Goal: Task Accomplishment & Management: Contribute content

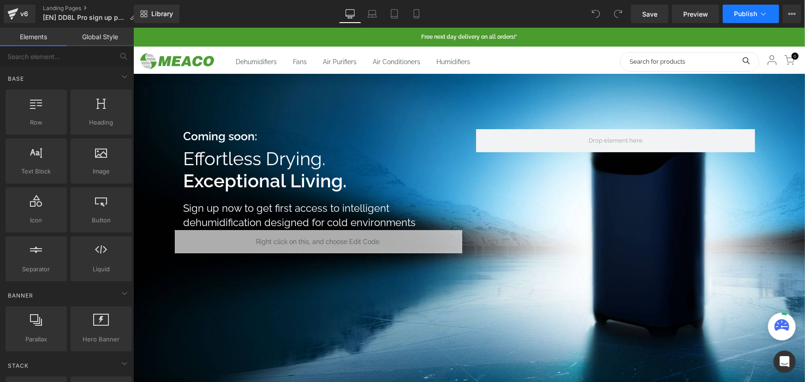
click at [755, 16] on span "Publish" at bounding box center [745, 13] width 23 height 7
click at [682, 15] on link "Preview" at bounding box center [695, 14] width 47 height 18
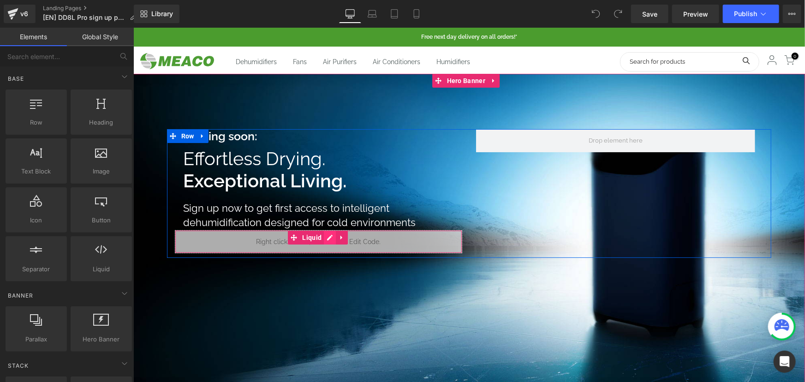
click at [332, 238] on ul "Liquid" at bounding box center [317, 237] width 60 height 14
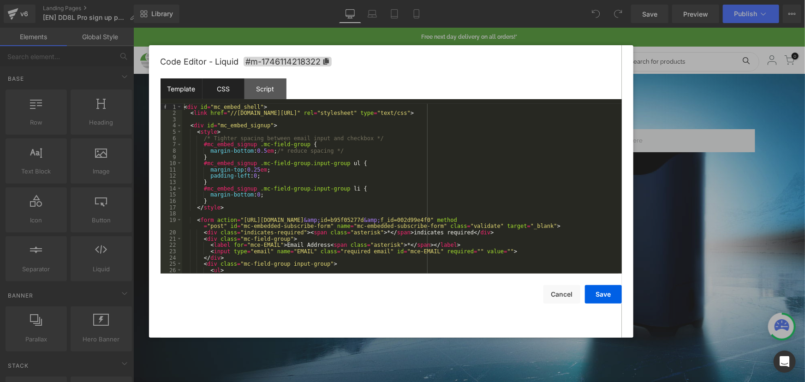
click at [223, 95] on div "CSS" at bounding box center [223, 88] width 42 height 21
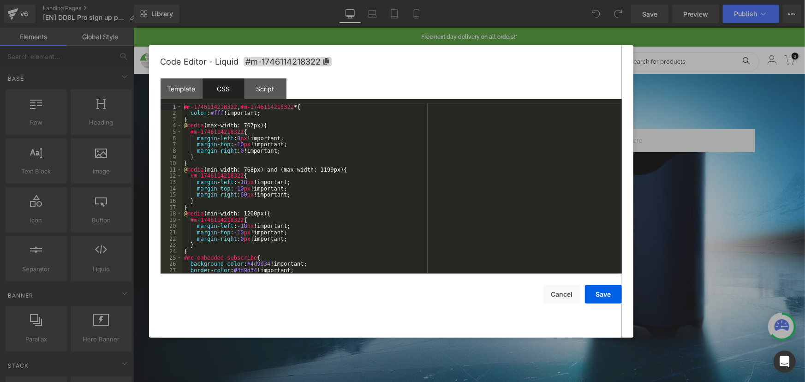
click at [247, 148] on div "#m-1746114218322 , #m-1746114218322 * { color : #fff !important; } @ media (max…" at bounding box center [400, 195] width 436 height 182
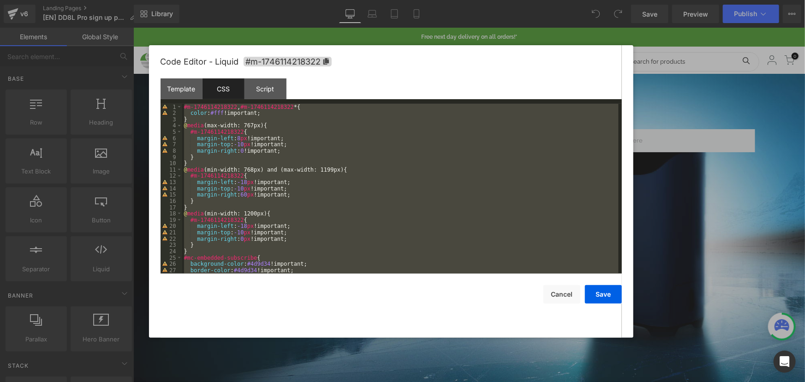
click at [288, 148] on div "#m-1746114218322 , #m-1746114218322 * { color : #fff !important; } @ media (max…" at bounding box center [400, 189] width 436 height 170
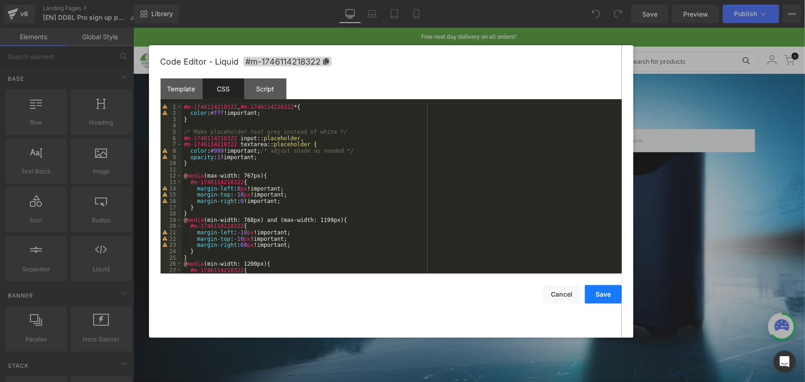
click at [603, 298] on button "Save" at bounding box center [603, 294] width 37 height 18
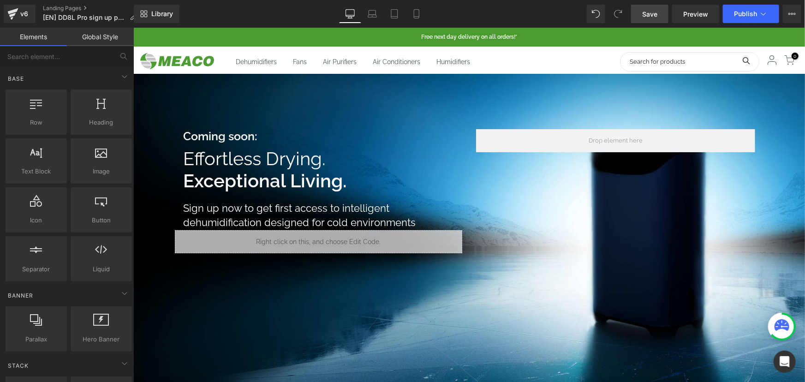
click at [639, 16] on link "Save" at bounding box center [649, 14] width 37 height 18
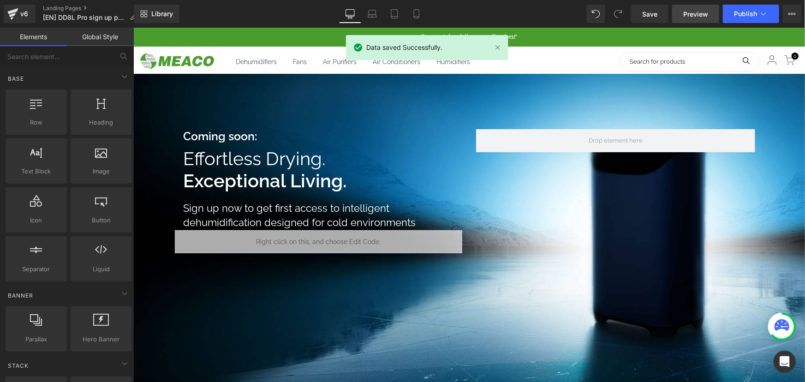
click at [688, 14] on span "Preview" at bounding box center [695, 14] width 25 height 10
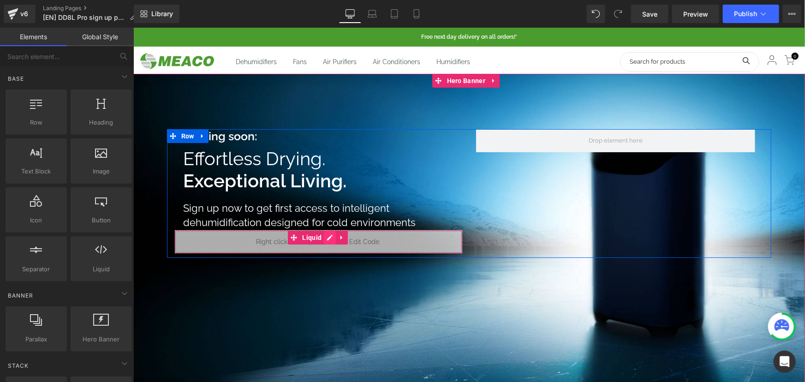
click at [330, 235] on link at bounding box center [329, 237] width 12 height 14
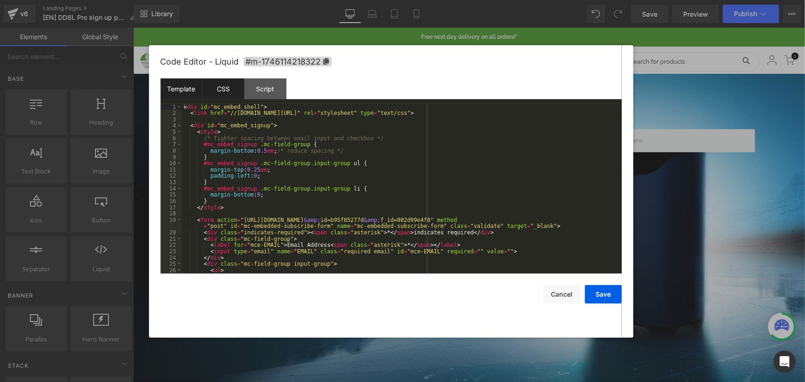
click at [217, 83] on div "CSS" at bounding box center [223, 88] width 42 height 21
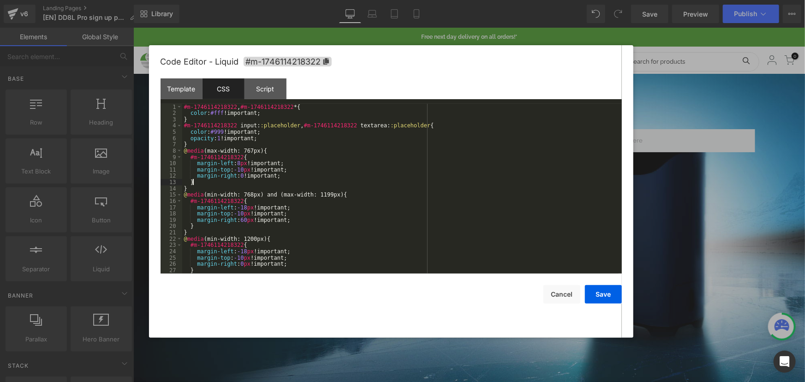
click at [264, 182] on div "#m-1746114218322 , #m-1746114218322 * { color : #fff !important; } #m-174611421…" at bounding box center [400, 195] width 436 height 182
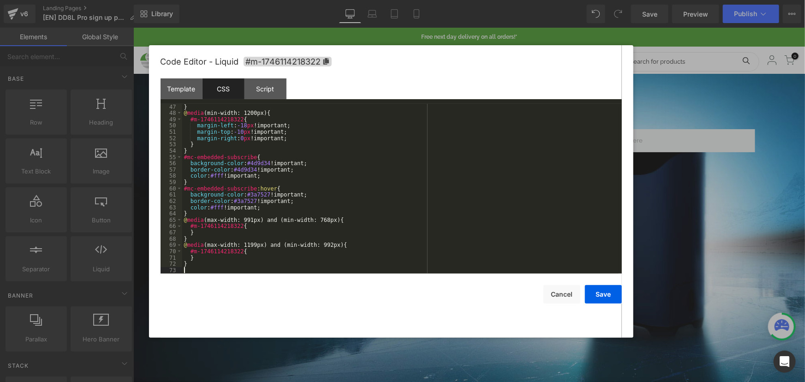
scroll to position [289, 0]
click at [597, 293] on button "Save" at bounding box center [603, 294] width 37 height 18
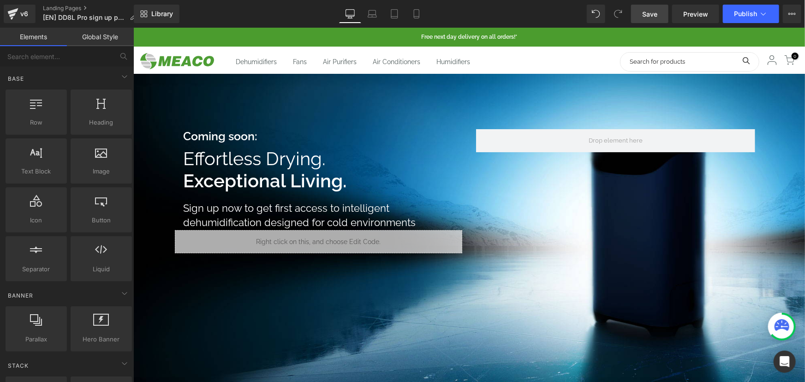
click at [659, 13] on link "Save" at bounding box center [649, 14] width 37 height 18
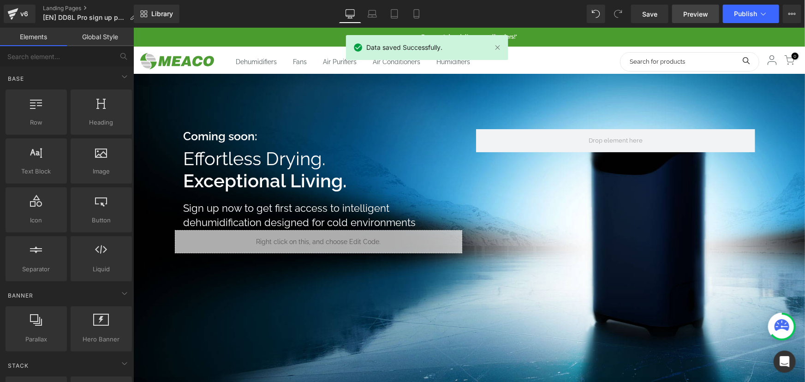
click at [696, 13] on span "Preview" at bounding box center [695, 14] width 25 height 10
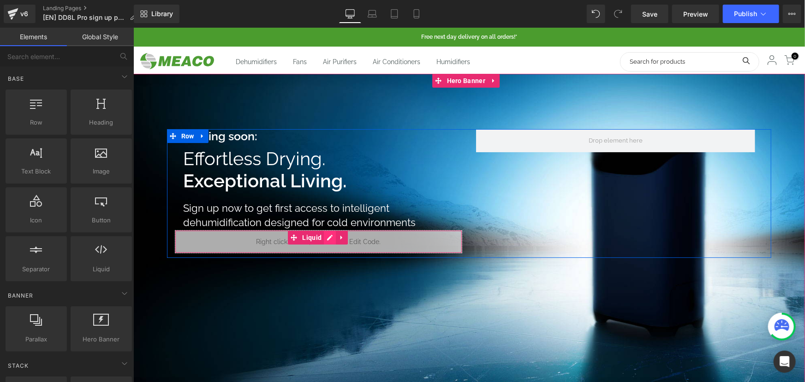
click at [330, 237] on link at bounding box center [329, 237] width 12 height 14
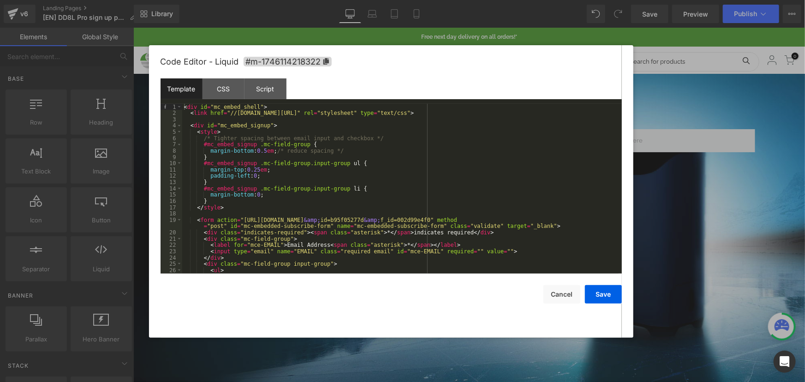
click at [323, 191] on div "< div id = "mc_embed_shell" > < link href = "//cdn-images.mailchimp.com/embedco…" at bounding box center [400, 195] width 436 height 182
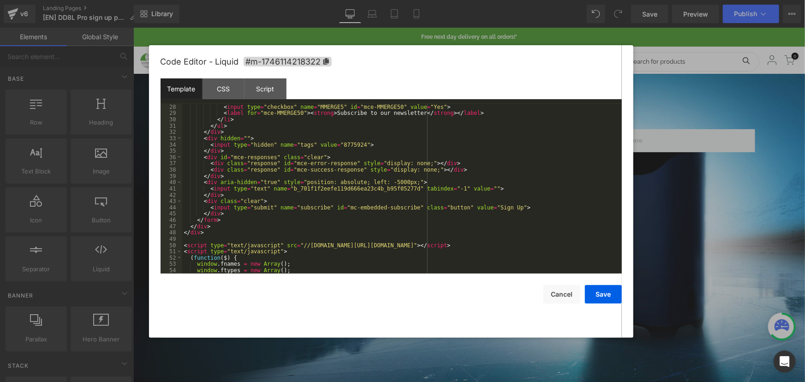
scroll to position [176, 0]
click at [227, 86] on div "CSS" at bounding box center [223, 88] width 42 height 21
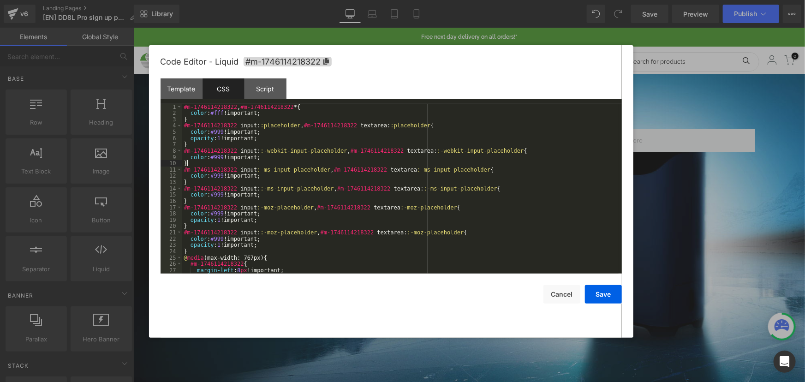
click at [251, 166] on div "#m-1746114218322 , #m-1746114218322 * { color : #fff !important; } #m-174611421…" at bounding box center [400, 195] width 436 height 182
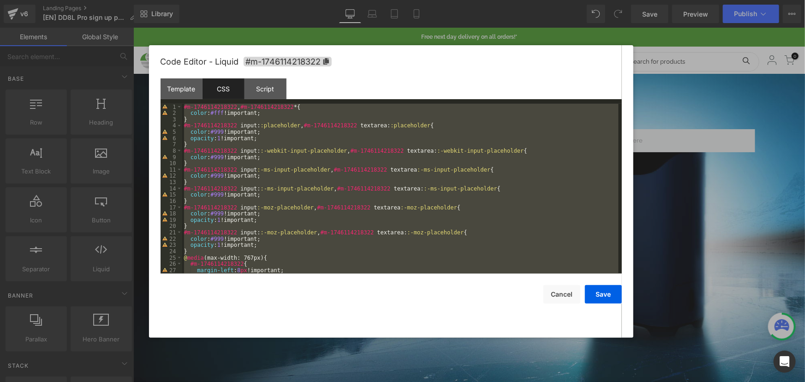
scroll to position [346, 0]
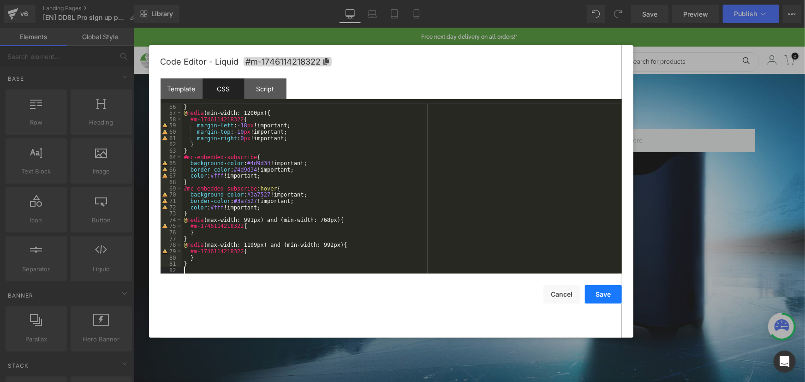
click at [603, 290] on button "Save" at bounding box center [603, 294] width 37 height 18
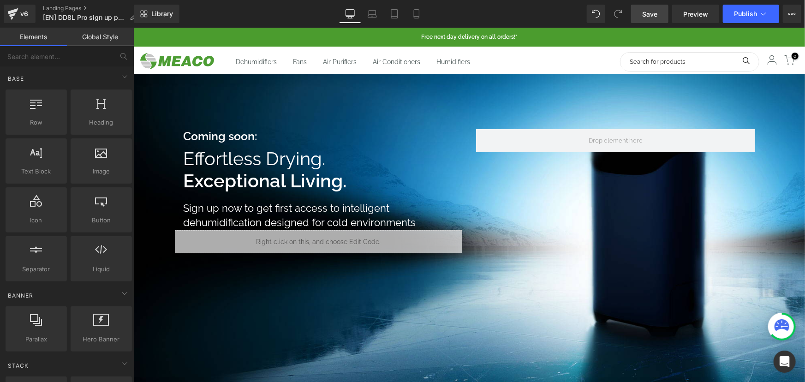
click at [650, 11] on span "Save" at bounding box center [649, 14] width 15 height 10
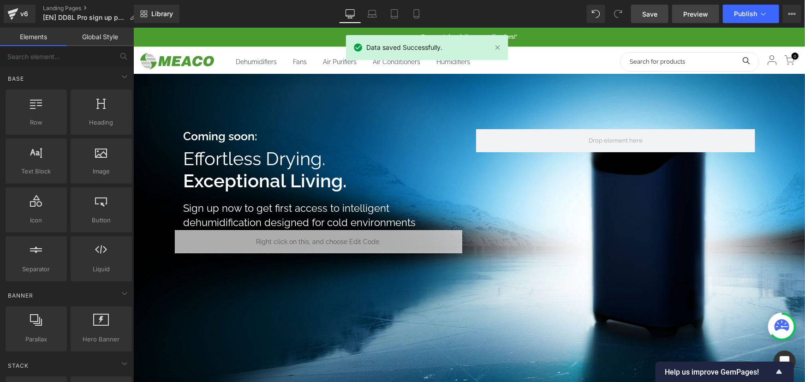
click at [690, 13] on span "Preview" at bounding box center [695, 14] width 25 height 10
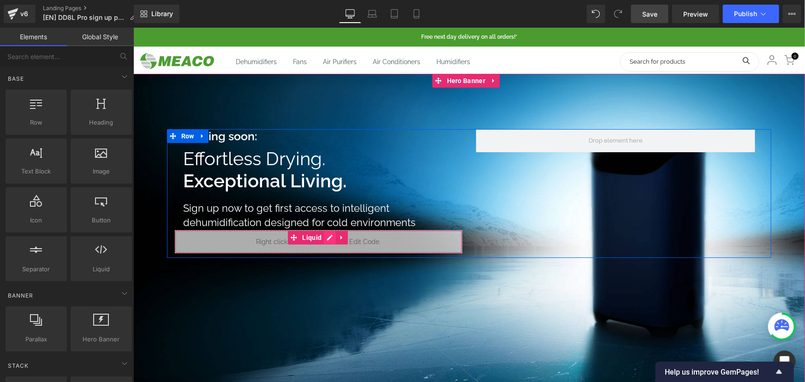
click at [326, 237] on icon at bounding box center [329, 236] width 6 height 7
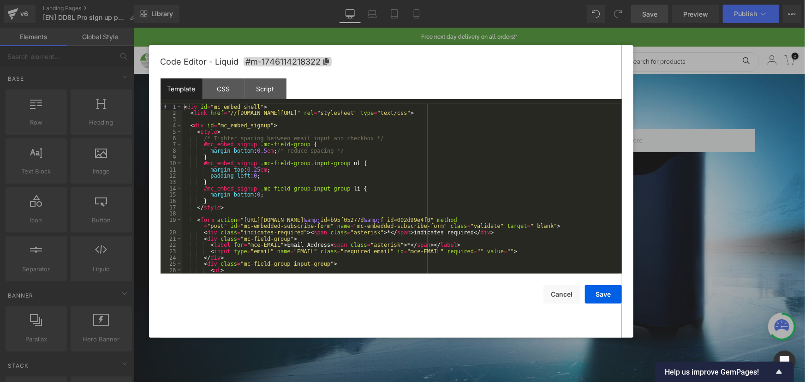
click at [268, 150] on div "< div id = "mc_embed_shell" > < link href = "//cdn-images.mailchimp.com/embedco…" at bounding box center [400, 195] width 436 height 182
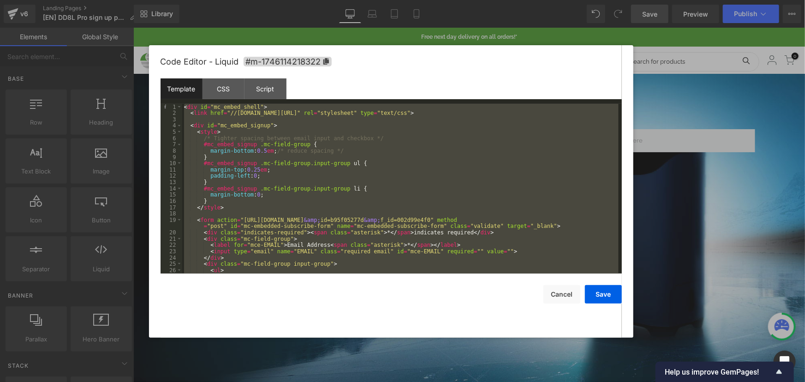
click at [281, 180] on div "< div id = "mc_embed_shell" > < link href = "//cdn-images.mailchimp.com/embedco…" at bounding box center [400, 189] width 436 height 170
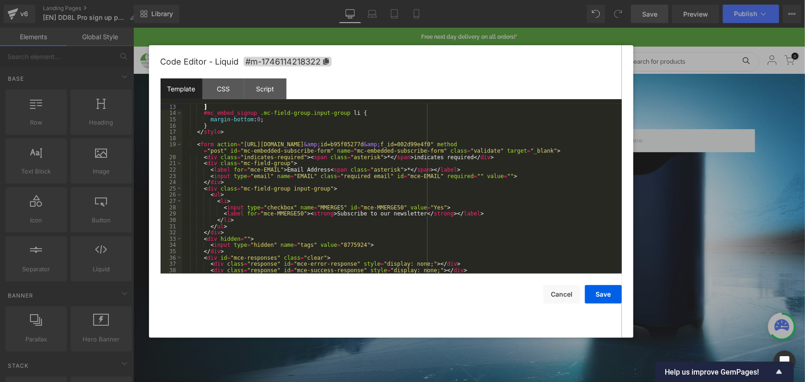
scroll to position [101, 0]
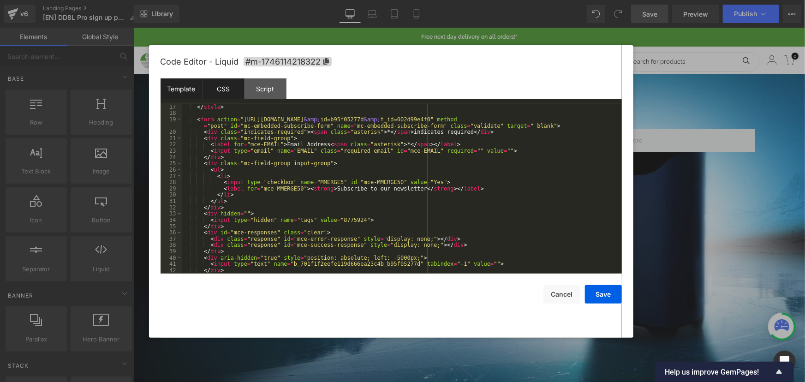
click at [204, 83] on div "CSS" at bounding box center [223, 88] width 42 height 21
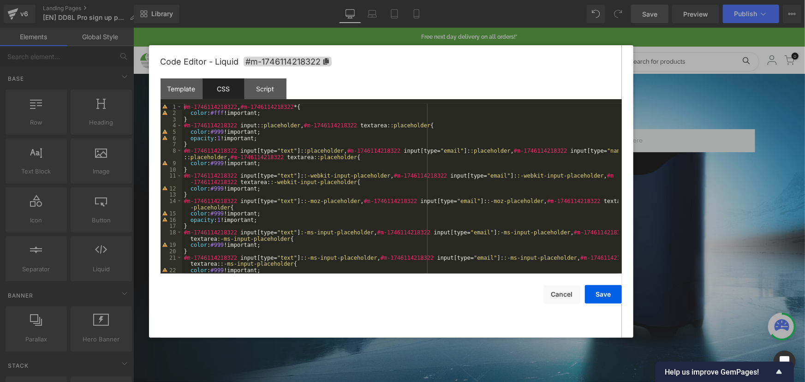
click at [268, 147] on div "#m-1746114218322 , #m-1746114218322 * { color : #fff !important; } #m-174611421…" at bounding box center [400, 195] width 436 height 182
click at [230, 146] on div "#m-1746114218322 , #m-1746114218322 * { color : #fff !important; } #m-174611421…" at bounding box center [400, 195] width 436 height 182
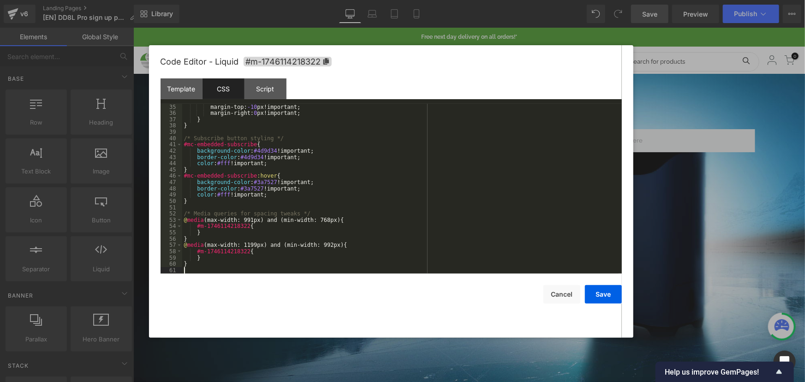
scroll to position [214, 0]
click at [610, 302] on button "Save" at bounding box center [603, 294] width 37 height 18
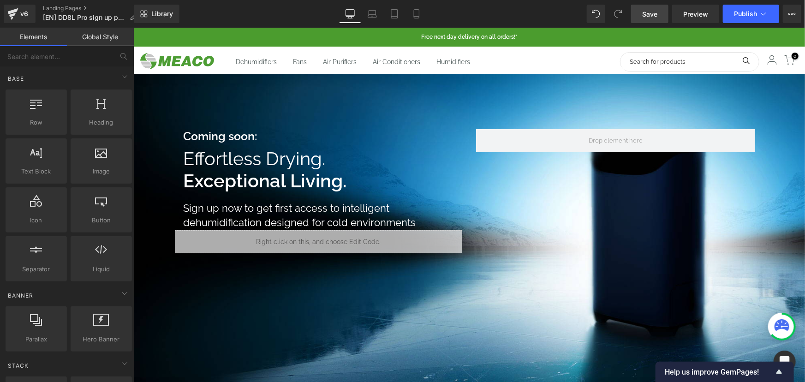
click at [660, 11] on link "Save" at bounding box center [649, 14] width 37 height 18
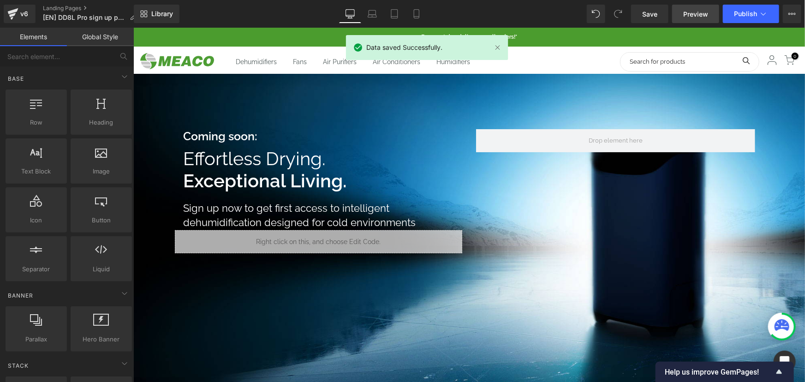
click at [695, 13] on span "Preview" at bounding box center [695, 14] width 25 height 10
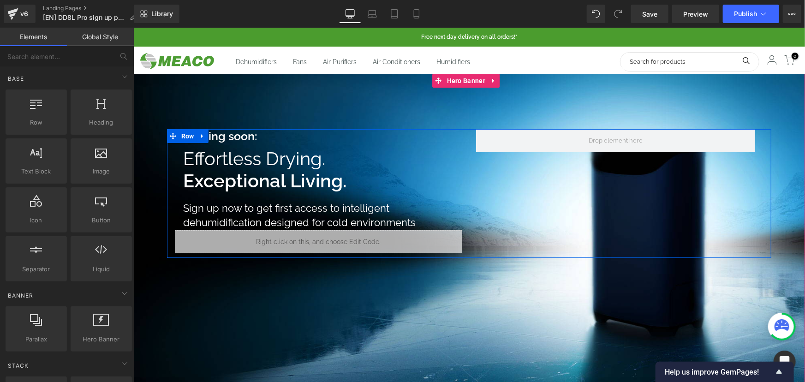
drag, startPoint x: 329, startPoint y: 239, endPoint x: 409, endPoint y: 185, distance: 96.1
click at [329, 239] on link at bounding box center [327, 237] width 10 height 11
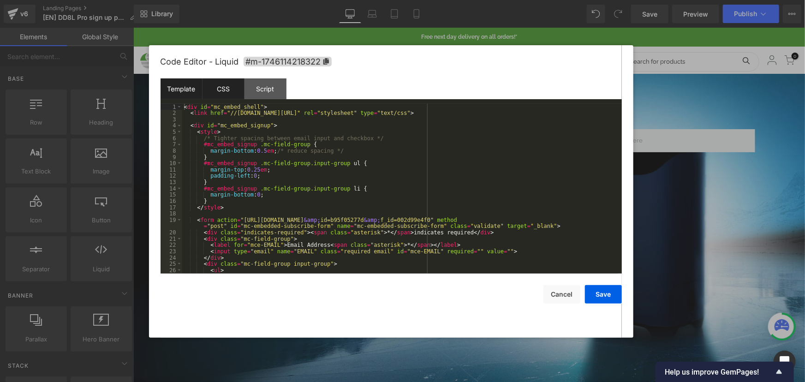
click at [228, 92] on div "CSS" at bounding box center [223, 88] width 42 height 21
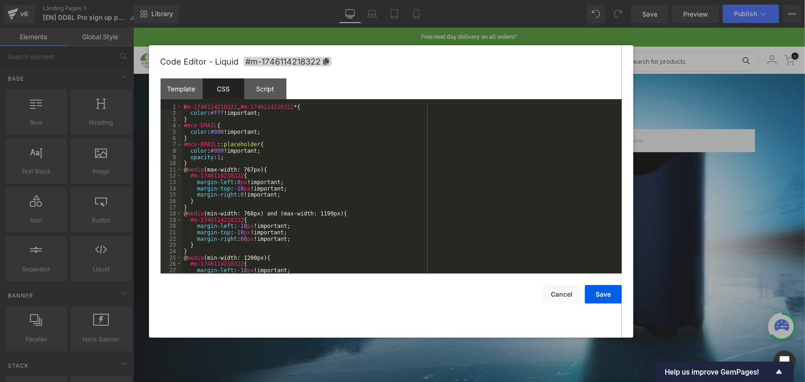
click at [270, 170] on div "#m-1746114218322 , #m-1746114218322 * { color : #fff !important; } #mce-EMAIL {…" at bounding box center [400, 195] width 436 height 182
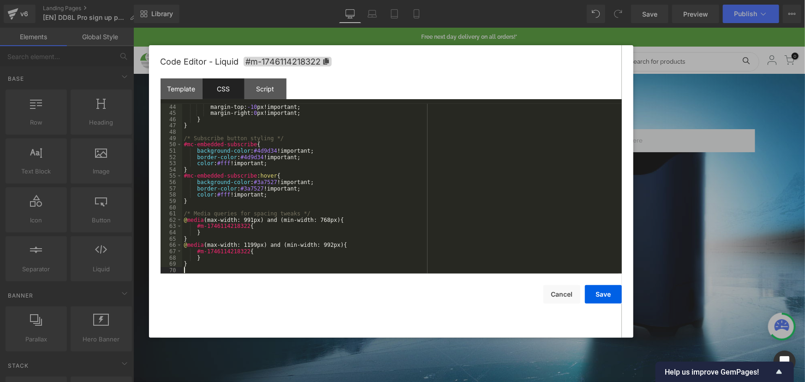
scroll to position [270, 0]
click at [597, 293] on button "Save" at bounding box center [603, 294] width 37 height 18
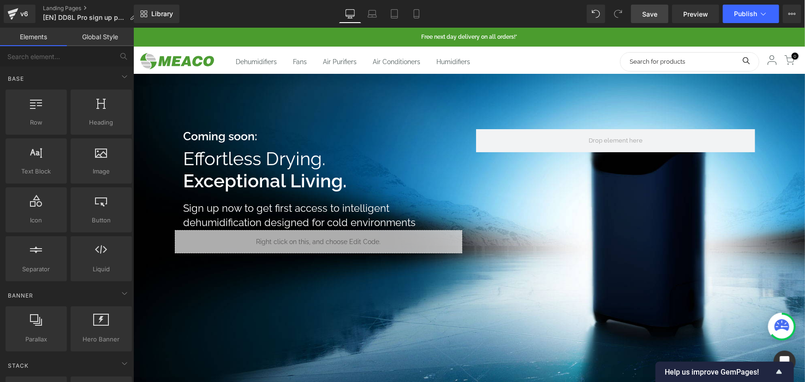
click at [658, 12] on link "Save" at bounding box center [649, 14] width 37 height 18
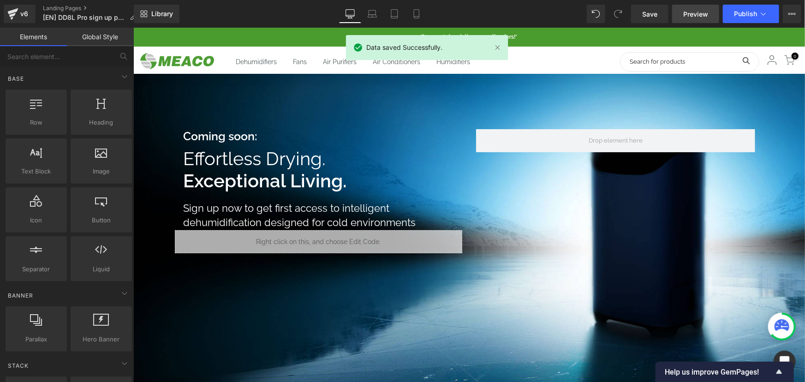
click at [697, 12] on span "Preview" at bounding box center [695, 14] width 25 height 10
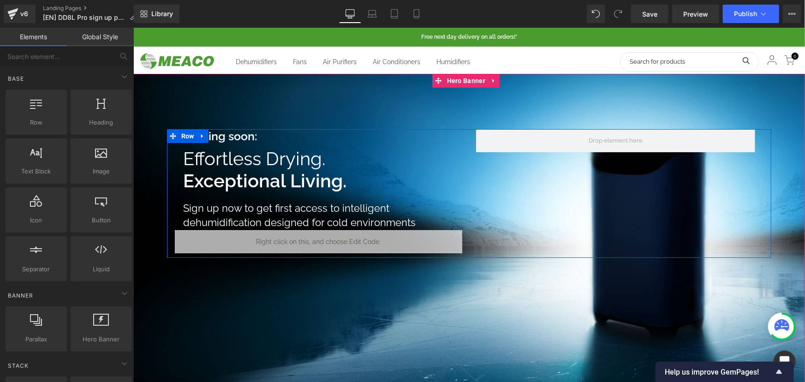
click at [324, 234] on div "Liquid" at bounding box center [317, 241] width 287 height 23
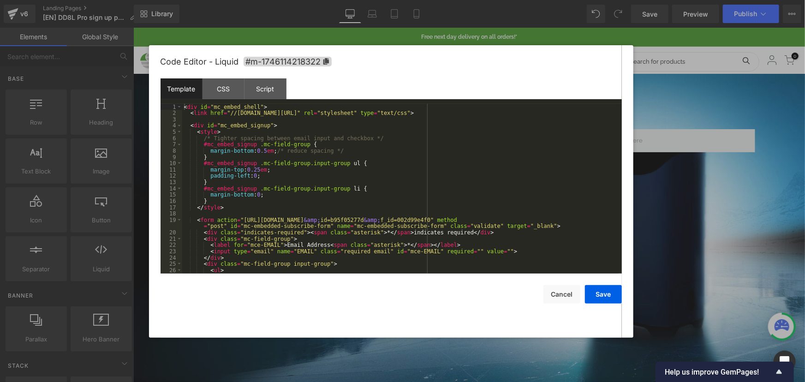
click at [314, 202] on div "< div id = "mc_embed_shell" > < link href = "//cdn-images.mailchimp.com/embedco…" at bounding box center [400, 195] width 436 height 182
click at [232, 89] on div "CSS" at bounding box center [223, 88] width 42 height 21
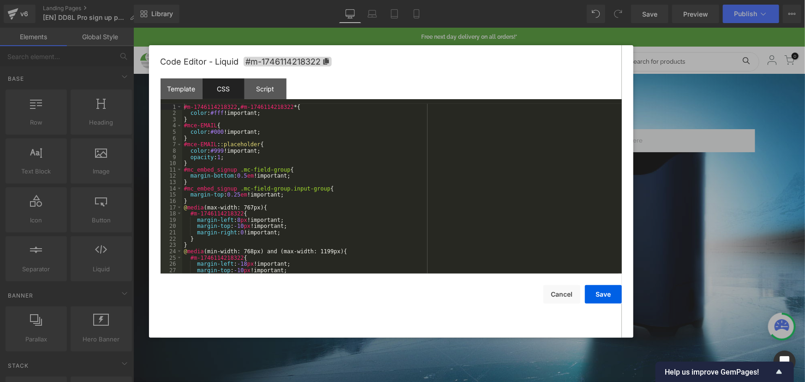
click at [256, 152] on div "#m-1746114218322 , #m-1746114218322 * { color : #fff !important; } #mce-EMAIL {…" at bounding box center [400, 195] width 436 height 182
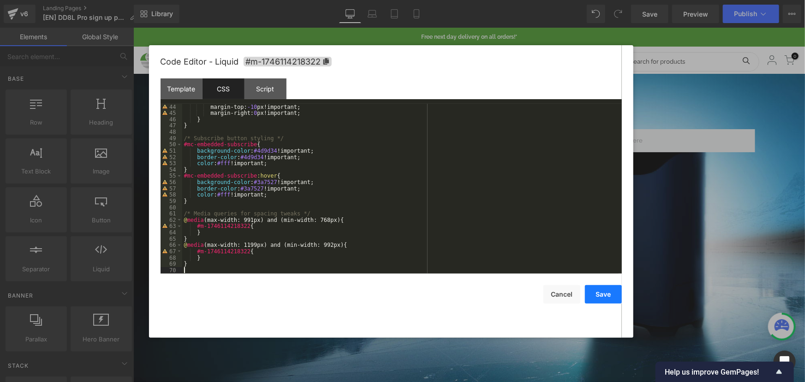
click at [605, 292] on button "Save" at bounding box center [603, 294] width 37 height 18
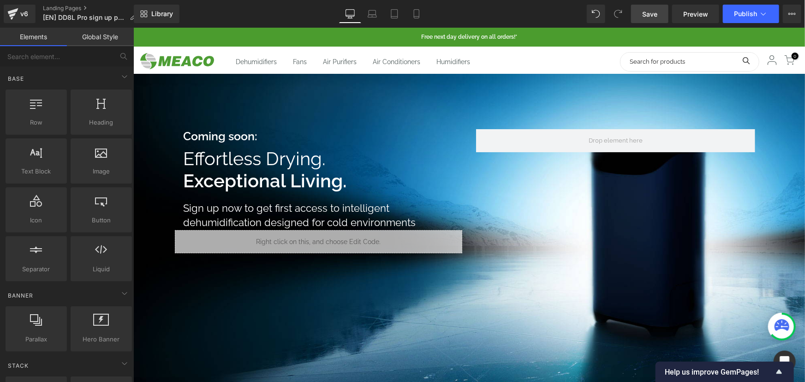
click at [657, 7] on link "Save" at bounding box center [649, 14] width 37 height 18
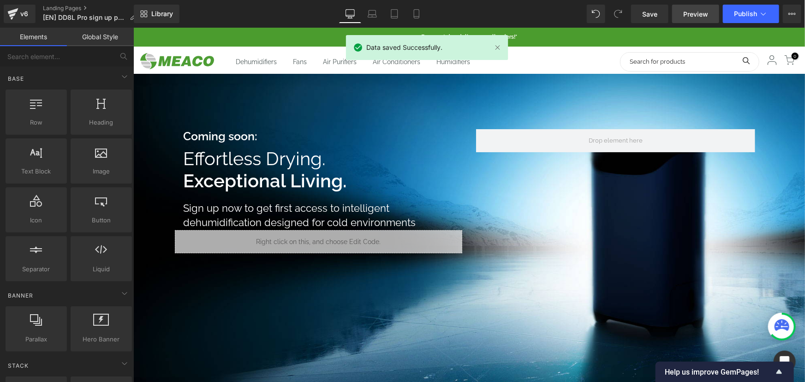
click at [685, 15] on span "Preview" at bounding box center [695, 14] width 25 height 10
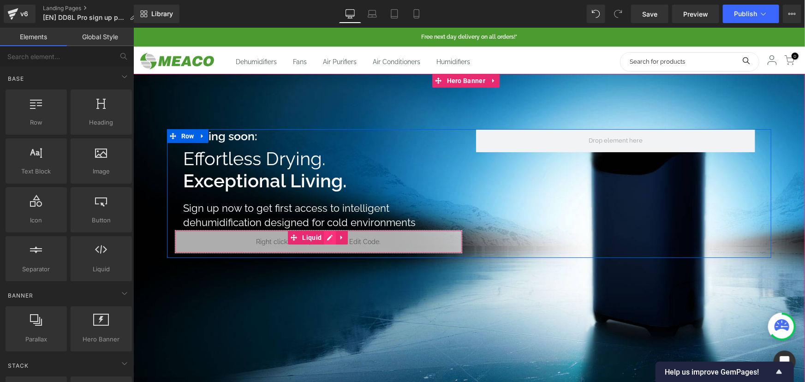
click at [326, 238] on icon at bounding box center [329, 236] width 6 height 7
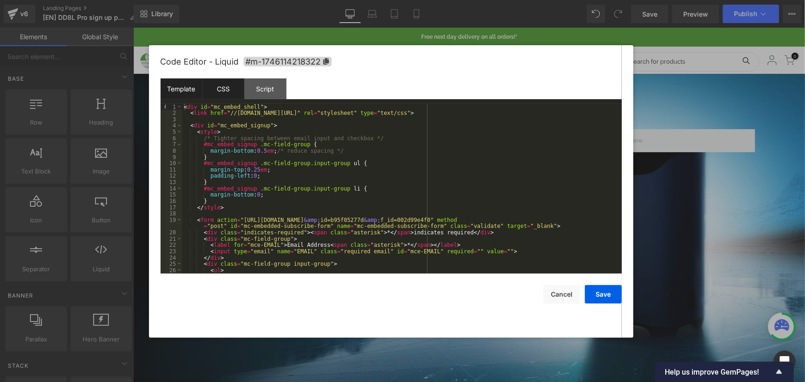
click at [224, 95] on div "CSS" at bounding box center [223, 88] width 42 height 21
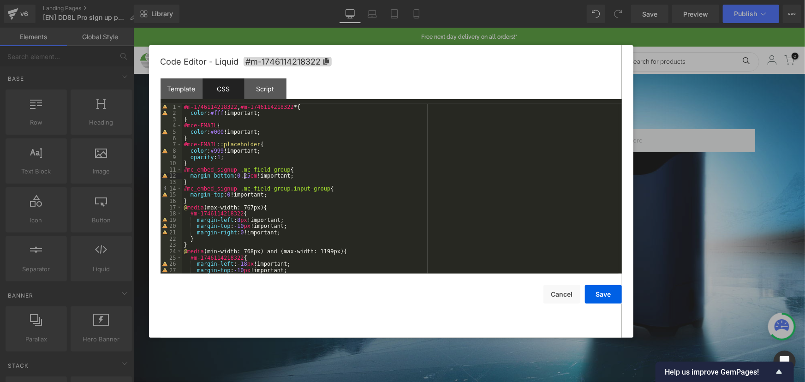
click at [242, 176] on div "#m-1746114218322 , #m-1746114218322 * { color : #fff !important; } #mce-EMAIL {…" at bounding box center [400, 195] width 436 height 182
click at [594, 293] on button "Save" at bounding box center [603, 294] width 37 height 18
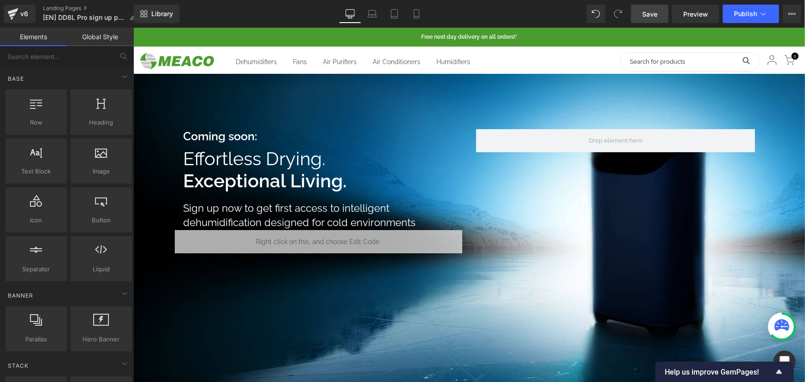
click at [650, 11] on span "Save" at bounding box center [649, 14] width 15 height 10
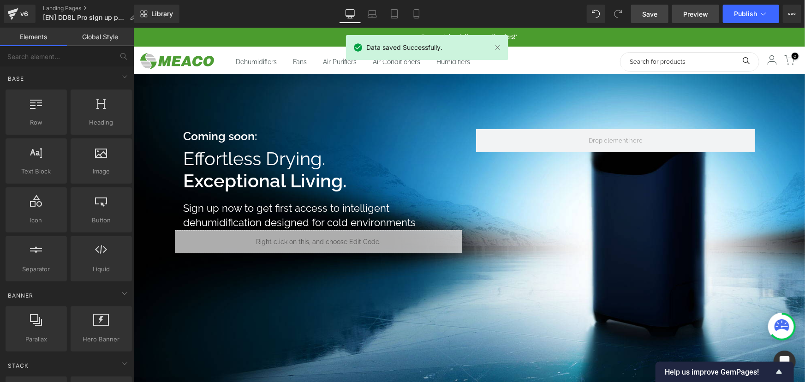
click at [689, 13] on span "Preview" at bounding box center [695, 14] width 25 height 10
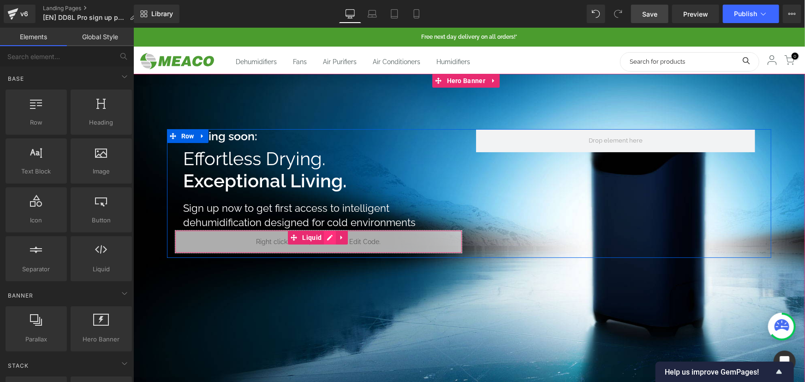
click at [327, 237] on icon at bounding box center [329, 236] width 6 height 7
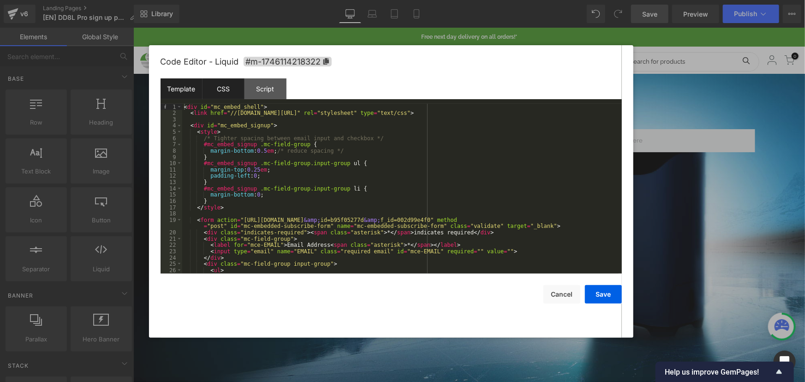
click at [227, 90] on div "CSS" at bounding box center [223, 88] width 42 height 21
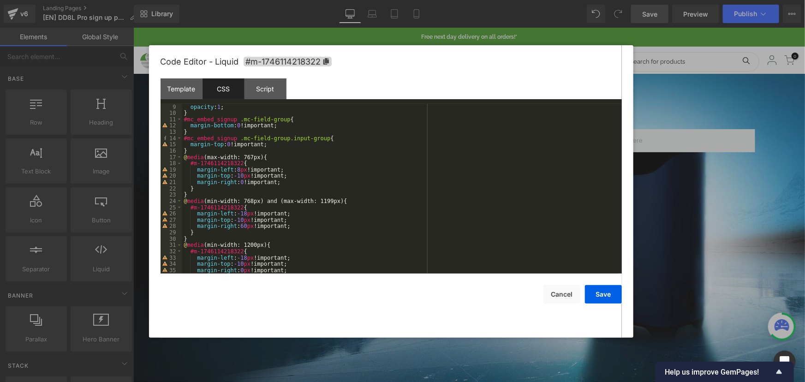
scroll to position [0, 0]
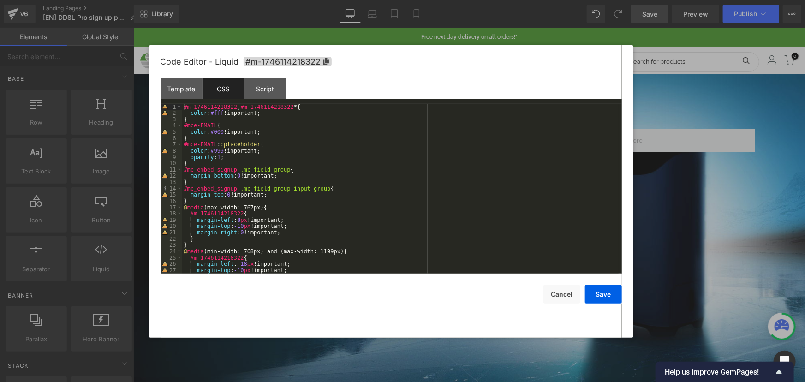
click at [244, 178] on div "#m-1746114218322 , #m-1746114218322 * { color : #fff !important; } #mce-EMAIL {…" at bounding box center [400, 195] width 436 height 182
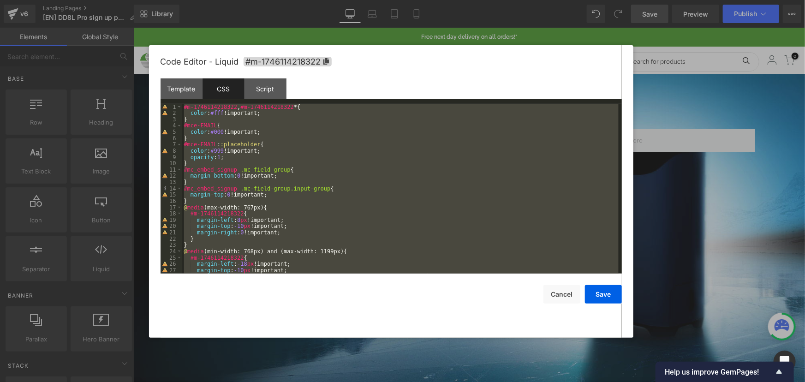
scroll to position [277, 0]
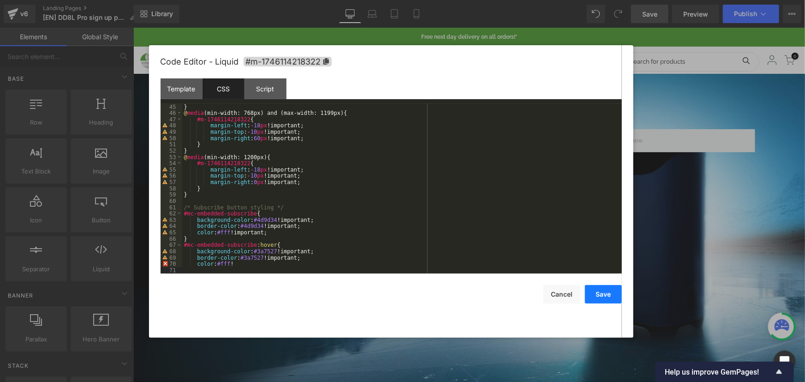
click at [612, 292] on button "Save" at bounding box center [603, 294] width 37 height 18
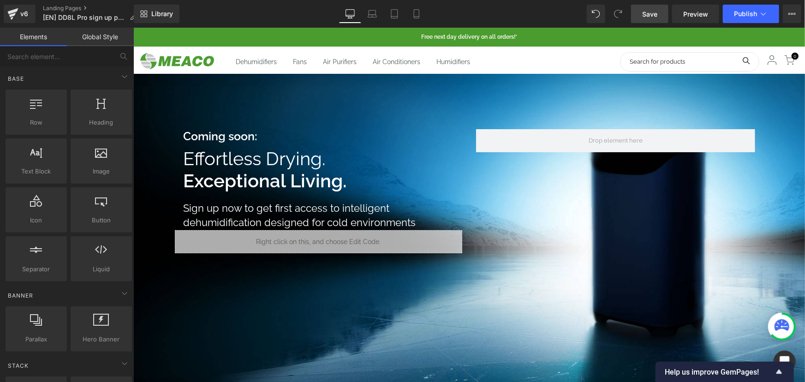
click at [659, 5] on link "Save" at bounding box center [649, 14] width 37 height 18
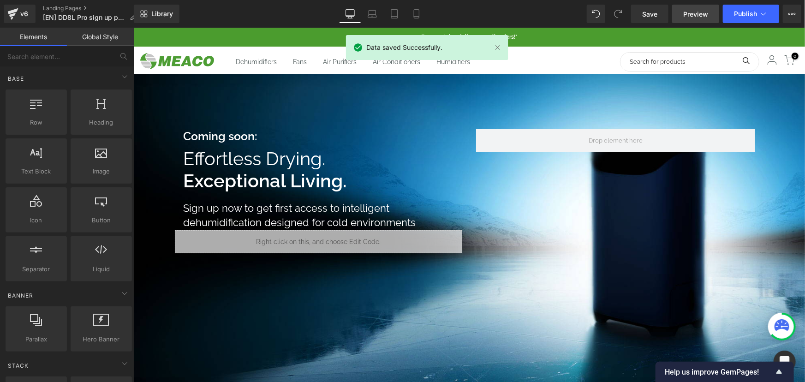
click at [683, 11] on link "Preview" at bounding box center [695, 14] width 47 height 18
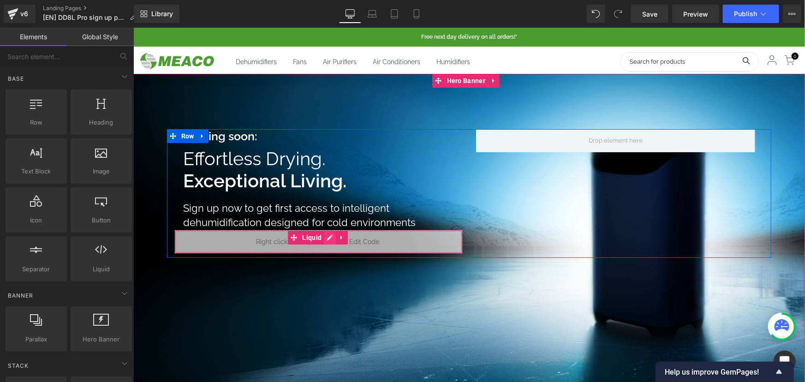
click at [330, 234] on link at bounding box center [329, 237] width 12 height 14
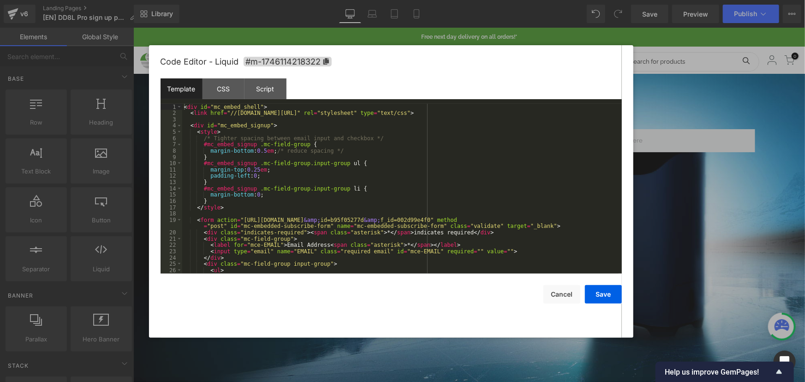
click at [316, 184] on div "< div id = "mc_embed_shell" > < link href = "//cdn-images.mailchimp.com/embedco…" at bounding box center [400, 195] width 436 height 182
click at [572, 291] on button "Cancel" at bounding box center [561, 294] width 37 height 18
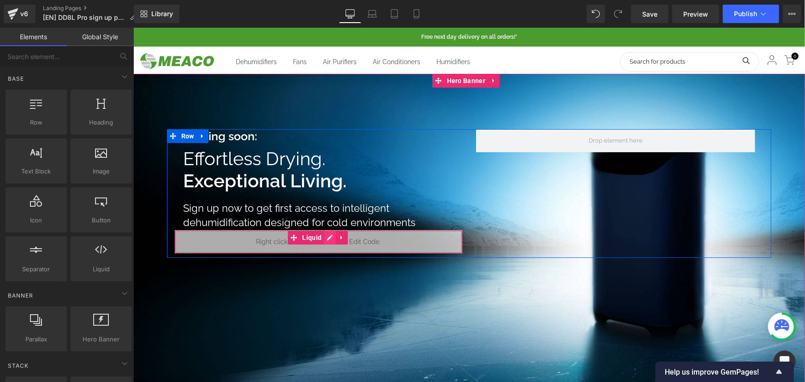
click at [329, 236] on link at bounding box center [329, 237] width 12 height 14
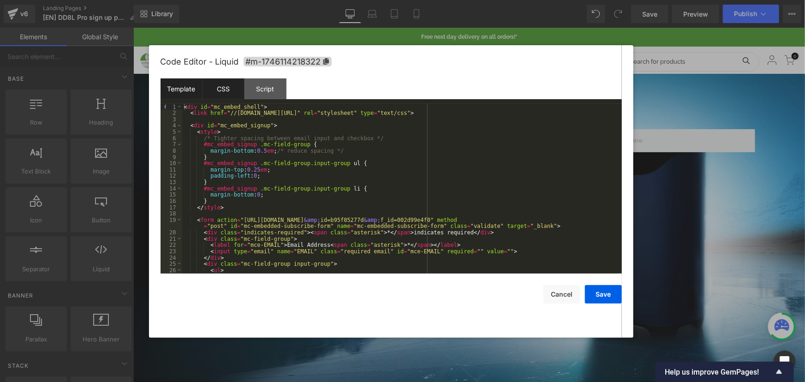
click at [230, 92] on div "CSS" at bounding box center [223, 88] width 42 height 21
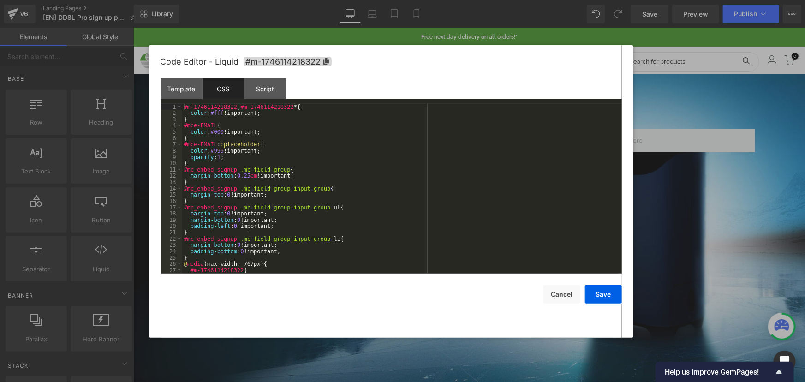
click at [257, 149] on div "#m-1746114218322 , #m-1746114218322 * { color : #fff !important; } #mce-EMAIL {…" at bounding box center [400, 195] width 436 height 182
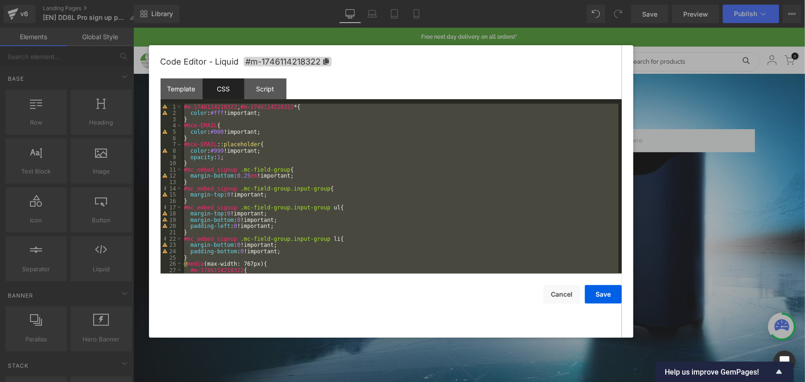
scroll to position [270, 0]
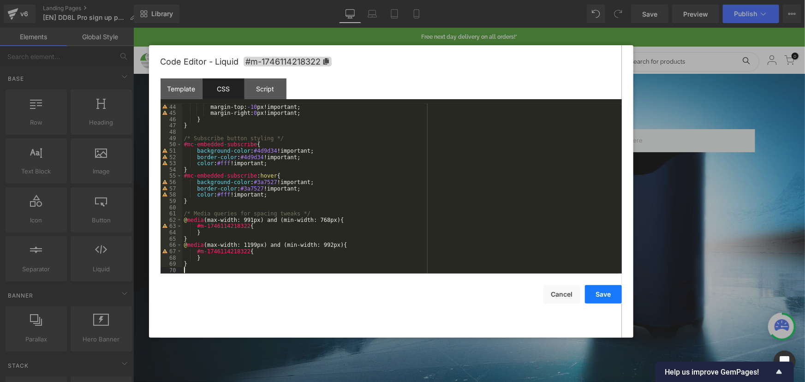
click at [603, 300] on button "Save" at bounding box center [603, 294] width 37 height 18
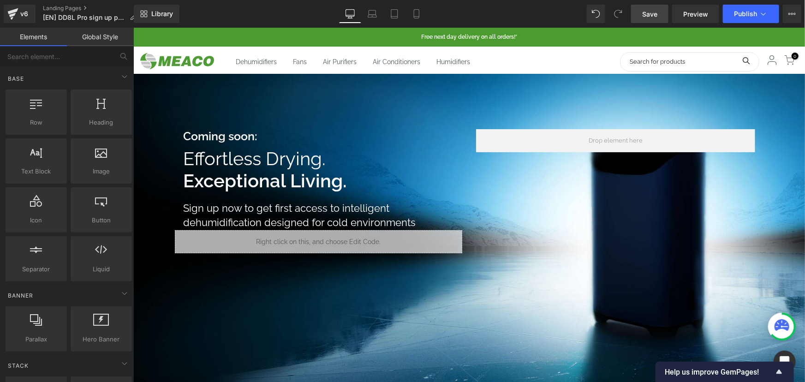
click at [648, 12] on span "Save" at bounding box center [649, 14] width 15 height 10
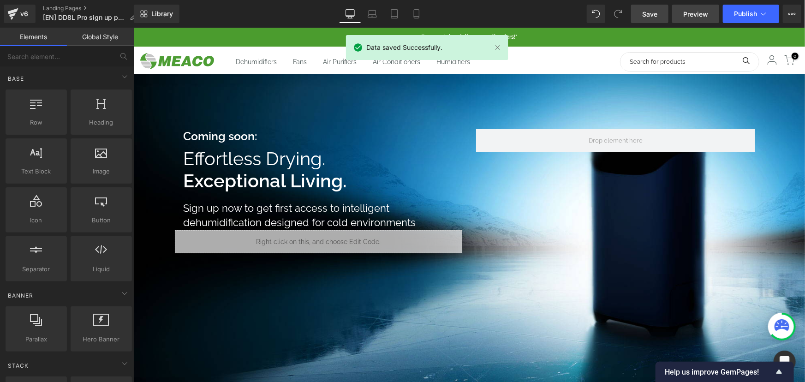
click at [689, 13] on span "Preview" at bounding box center [695, 14] width 25 height 10
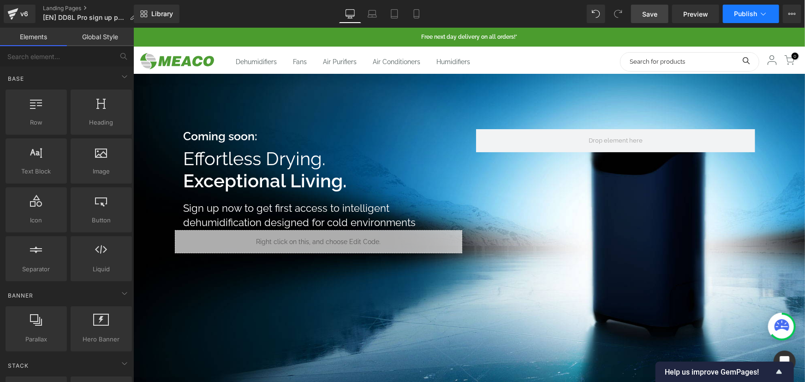
click at [756, 12] on span "Publish" at bounding box center [745, 13] width 23 height 7
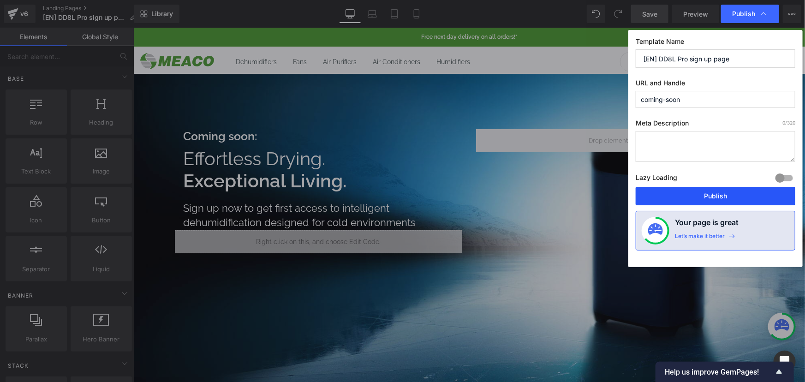
click at [696, 192] on button "Publish" at bounding box center [715, 196] width 160 height 18
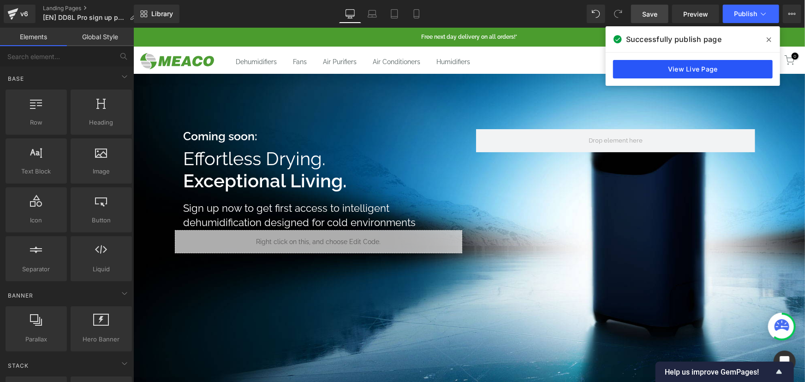
click at [724, 66] on link "View Live Page" at bounding box center [693, 69] width 160 height 18
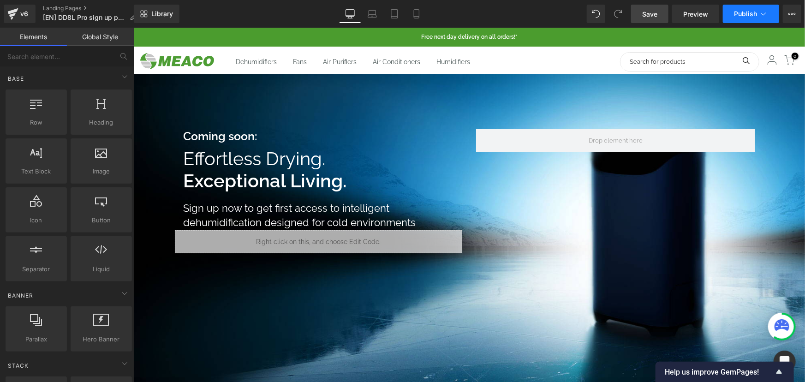
click at [755, 14] on span "Publish" at bounding box center [745, 13] width 23 height 7
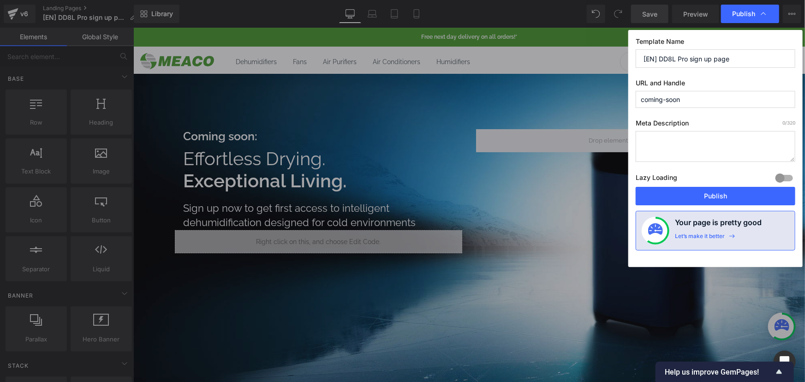
drag, startPoint x: 756, startPoint y: 55, endPoint x: 625, endPoint y: 53, distance: 131.4
click at [625, 53] on div "Publish Template Name [EN] DD8L Pro sign up page URL and Handle coming-soon Met…" at bounding box center [402, 191] width 805 height 382
type input "Coming soon"
click at [677, 149] on textarea at bounding box center [715, 146] width 160 height 31
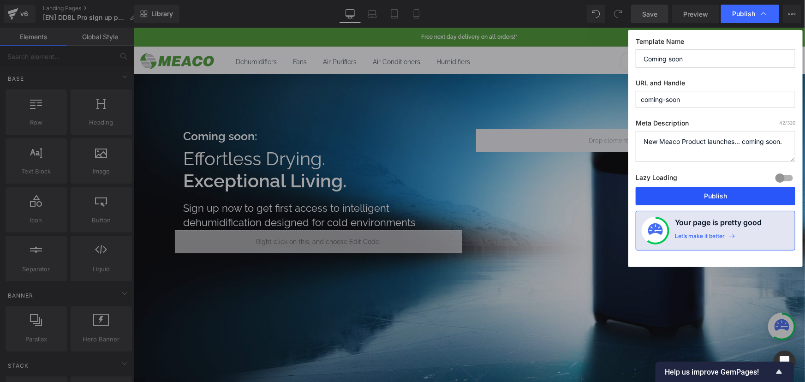
type textarea "New Meaco Product launches... coming soon."
click at [714, 192] on button "Publish" at bounding box center [715, 196] width 160 height 18
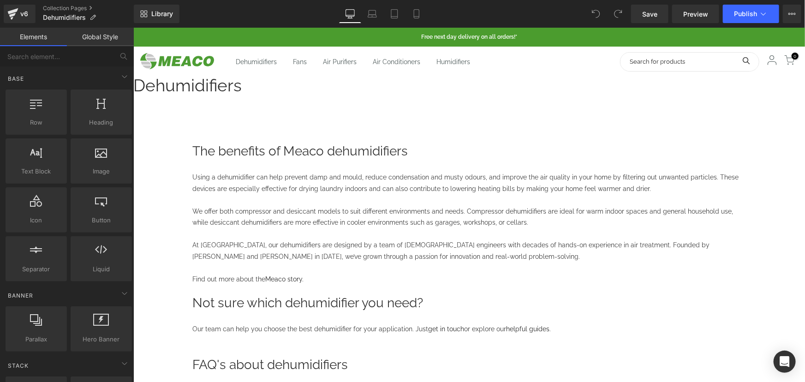
click at [133, 27] on icon at bounding box center [133, 27] width 0 height 0
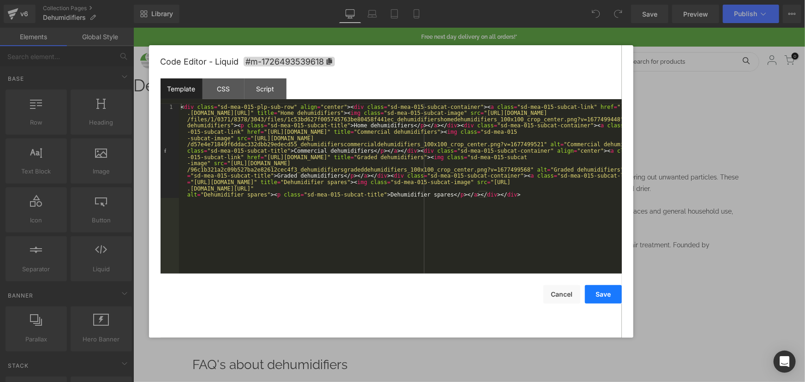
click at [603, 292] on button "Save" at bounding box center [603, 294] width 37 height 18
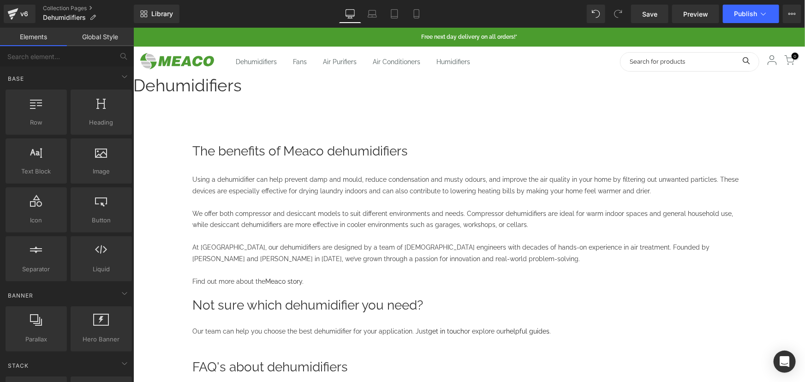
click at [133, 27] on icon at bounding box center [133, 27] width 0 height 0
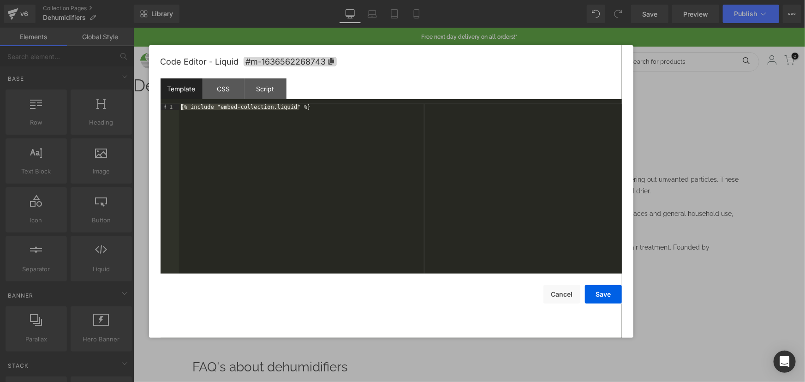
drag, startPoint x: 310, startPoint y: 106, endPoint x: 171, endPoint y: 105, distance: 138.8
click at [171, 105] on pre "1 {% include "embed-collection.liquid" %} XXXXXXXXXXXXXXXXXXXXXXXXXXXXXXXXXXXXX…" at bounding box center [390, 189] width 461 height 170
